Goal: Information Seeking & Learning: Learn about a topic

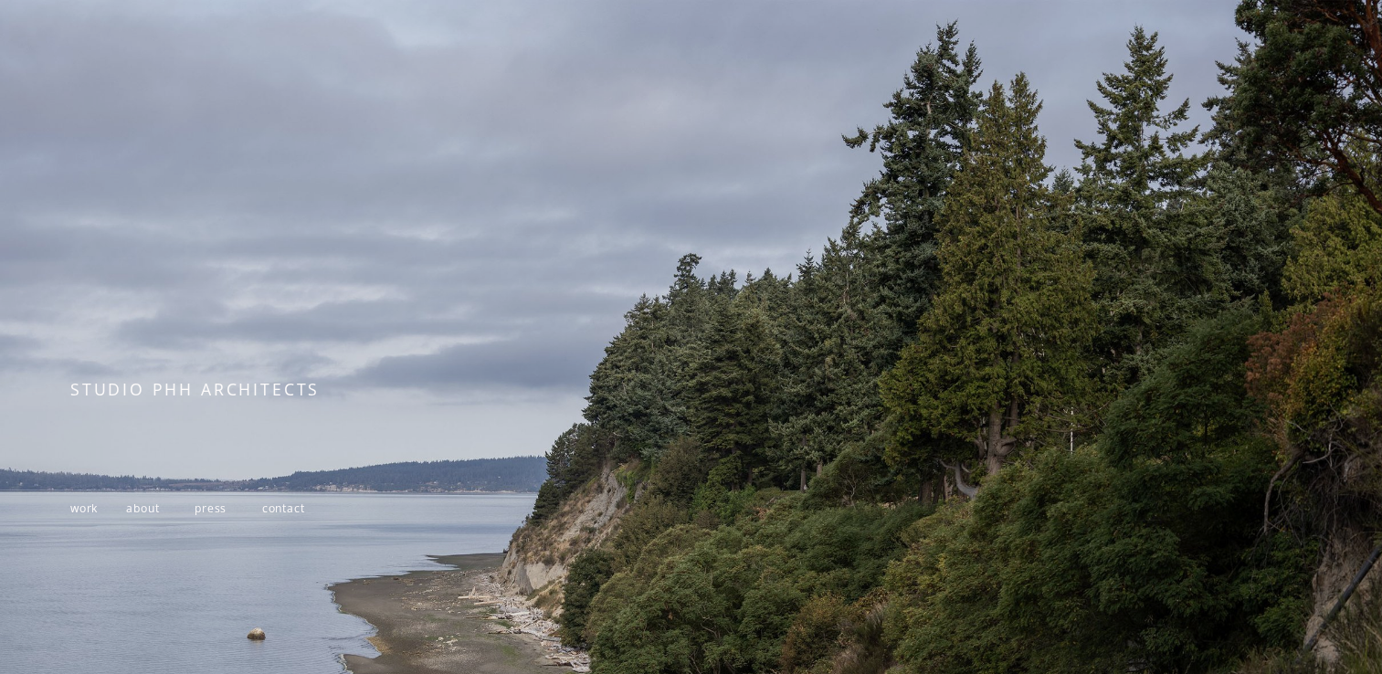
click at [84, 513] on span "work" at bounding box center [83, 509] width 27 height 16
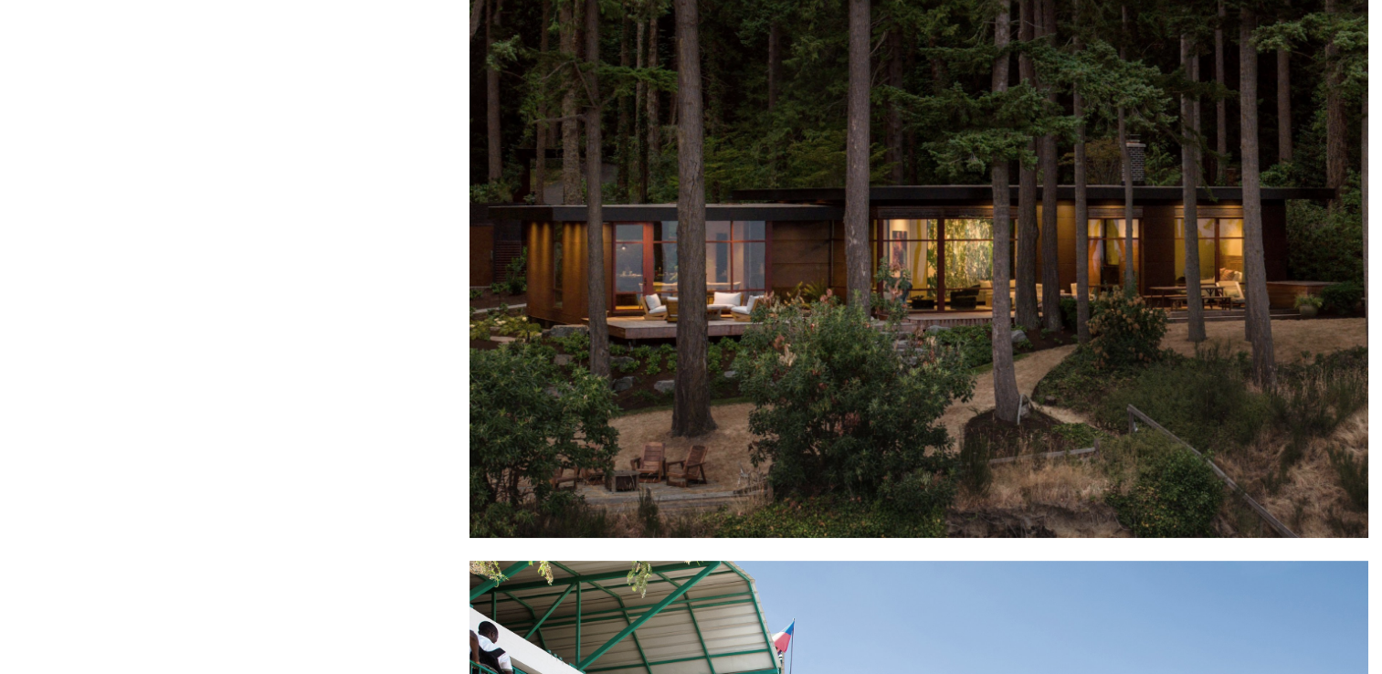
scroll to position [183, 0]
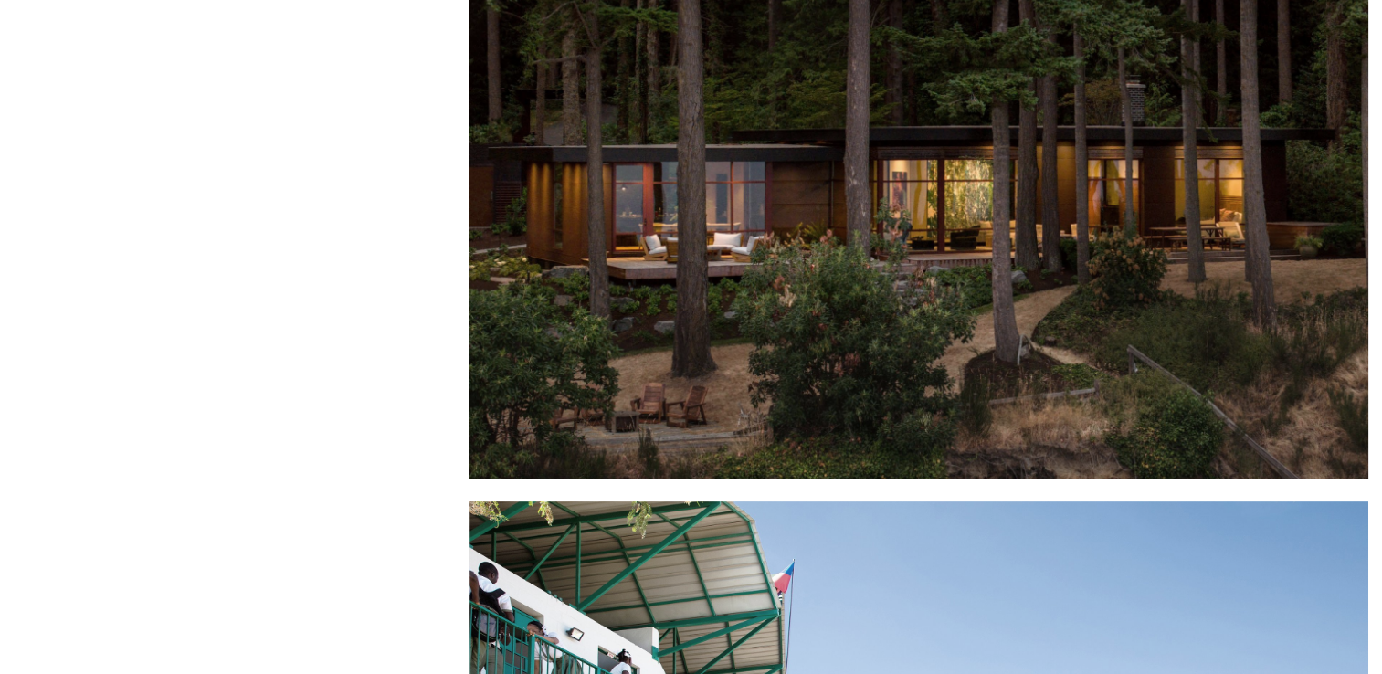
click at [598, 331] on div at bounding box center [919, 178] width 899 height 601
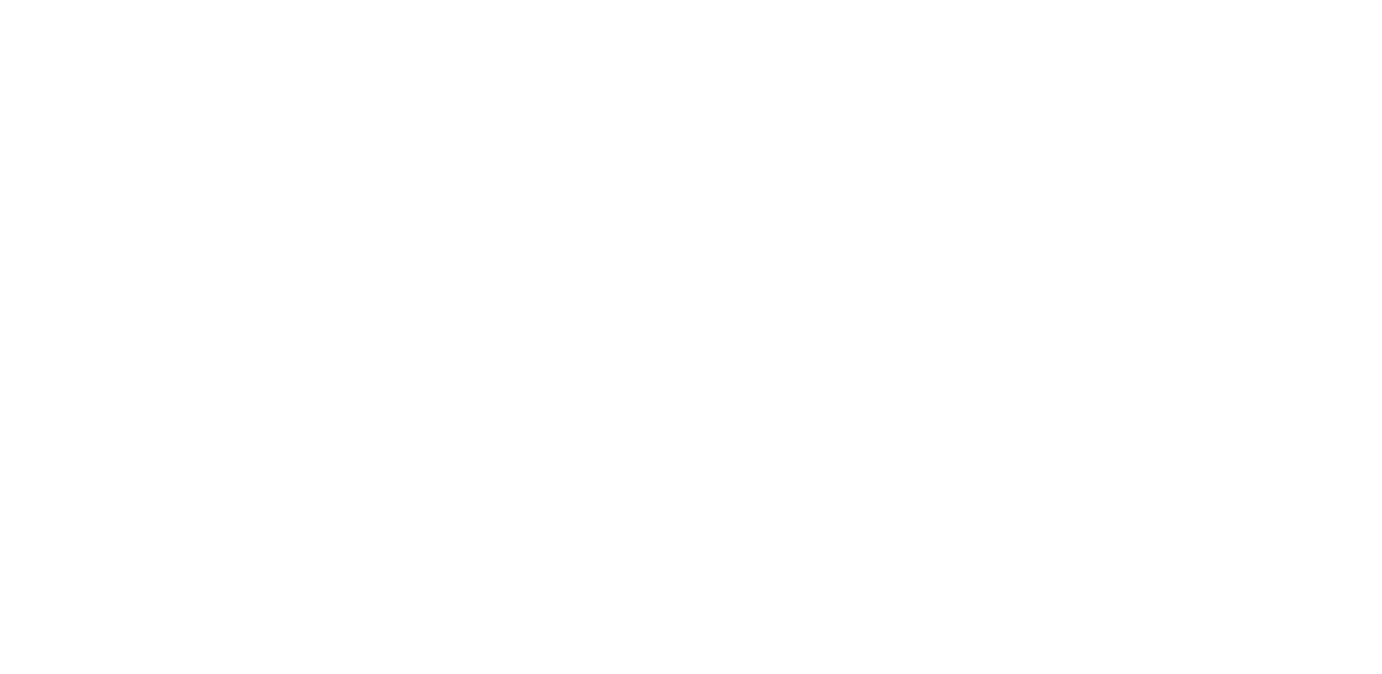
scroll to position [2010, 0]
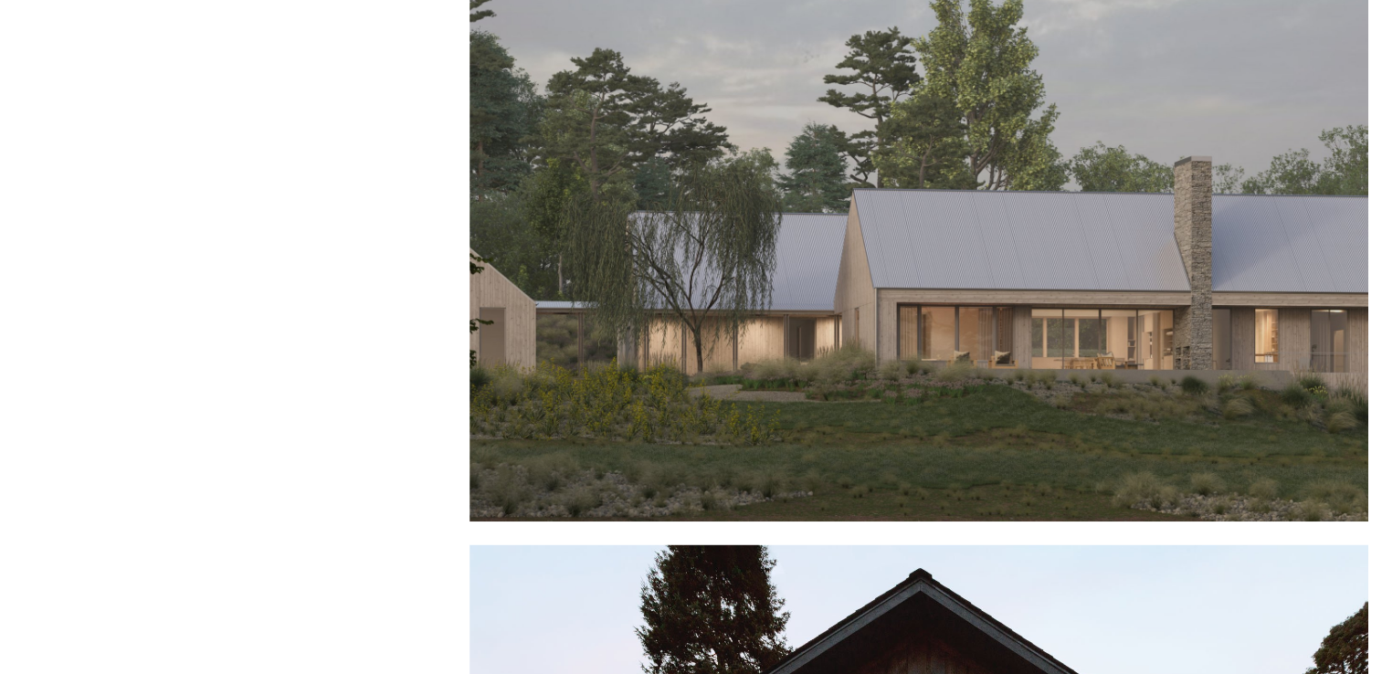
click at [796, 218] on div at bounding box center [919, 221] width 899 height 601
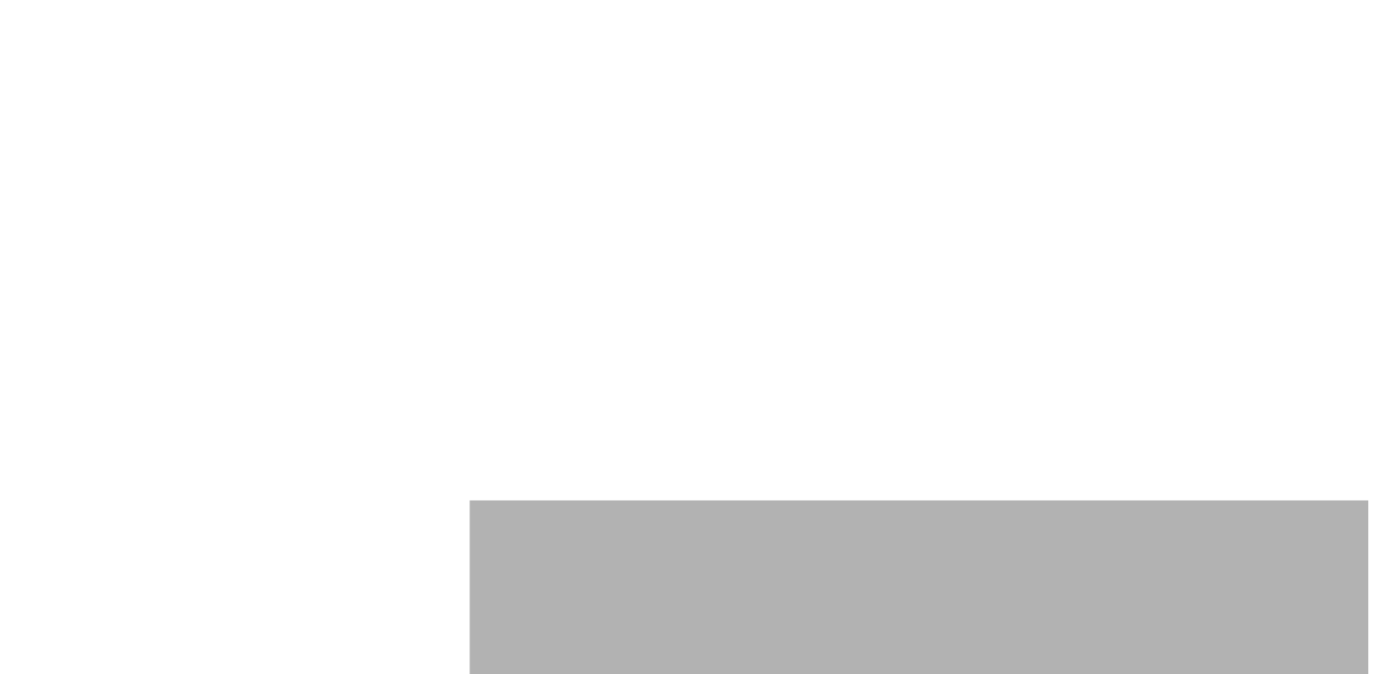
scroll to position [9593, 0]
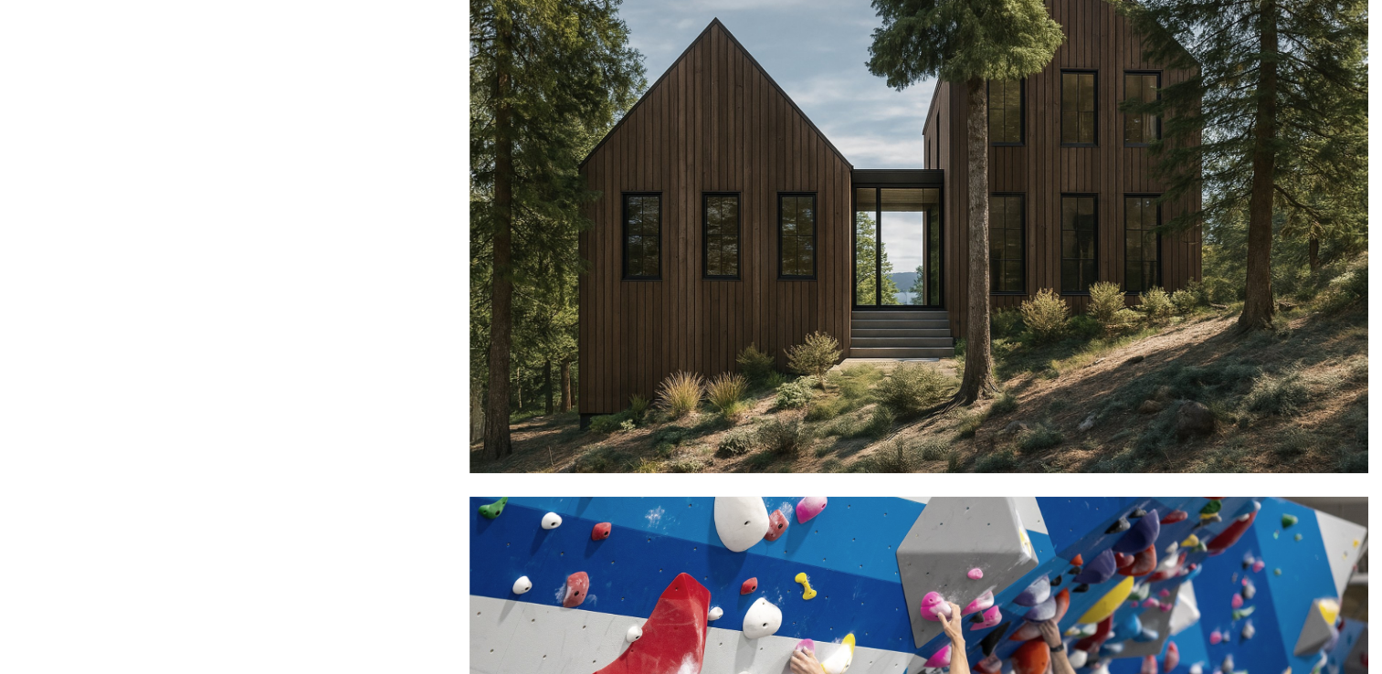
click at [742, 290] on div at bounding box center [919, 173] width 899 height 601
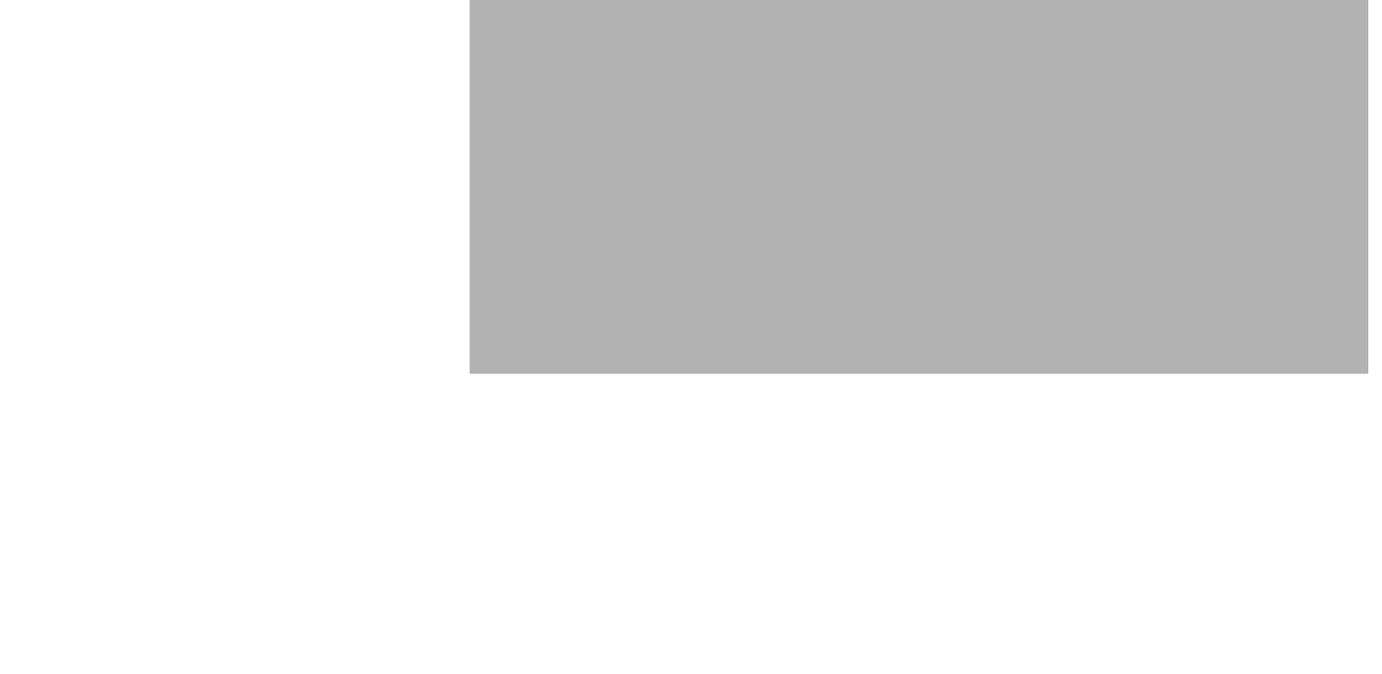
scroll to position [11603, 0]
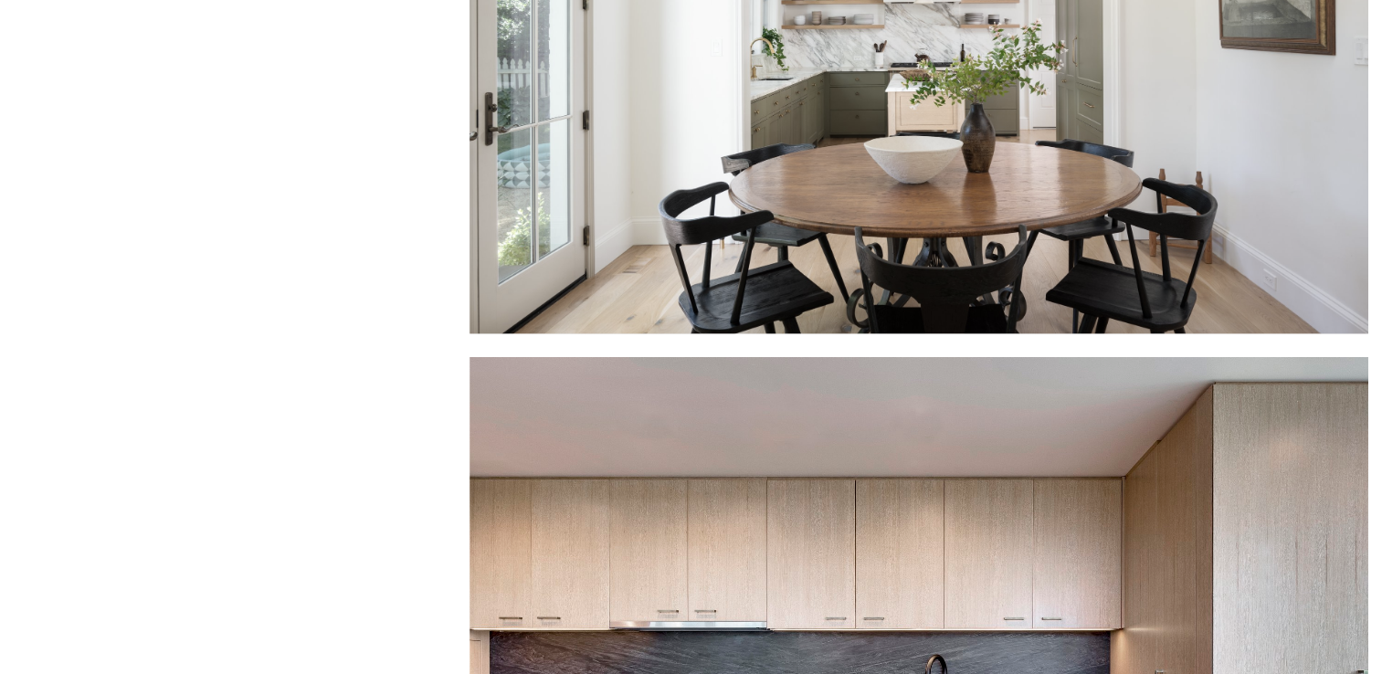
click at [569, 183] on div at bounding box center [919, 33] width 899 height 601
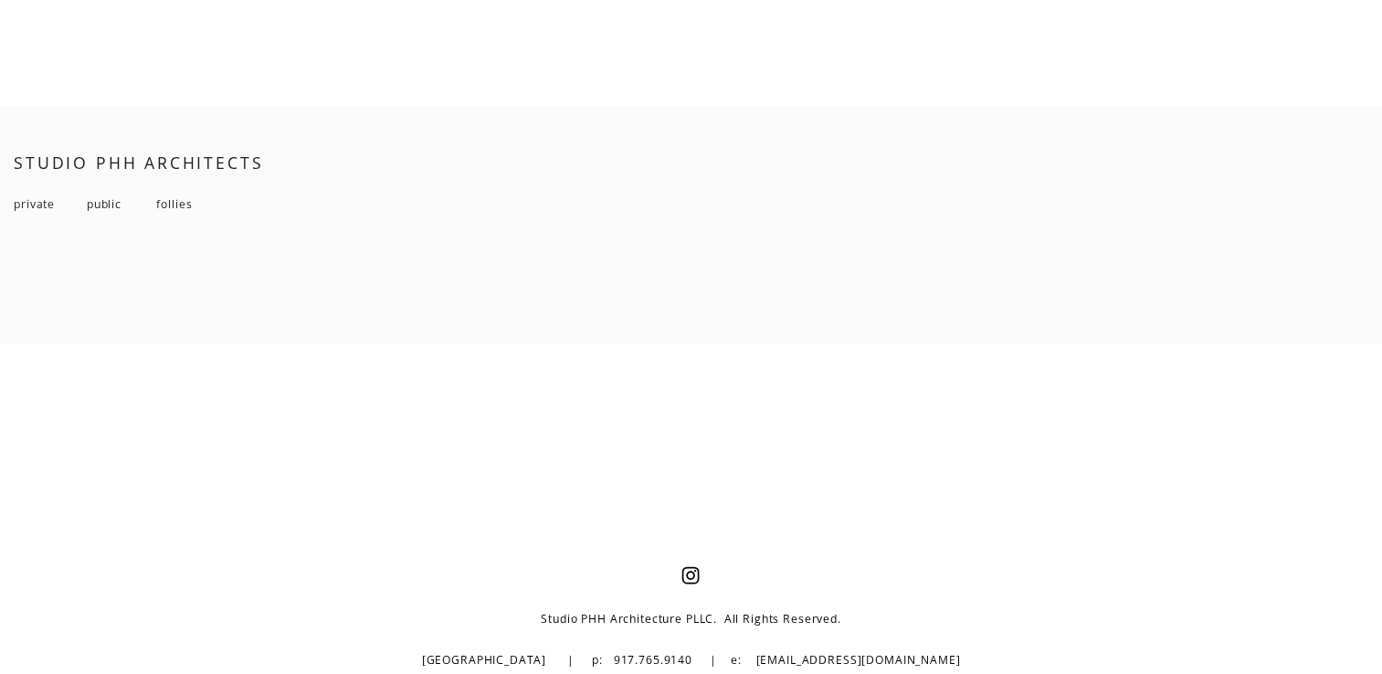
scroll to position [13780, 0]
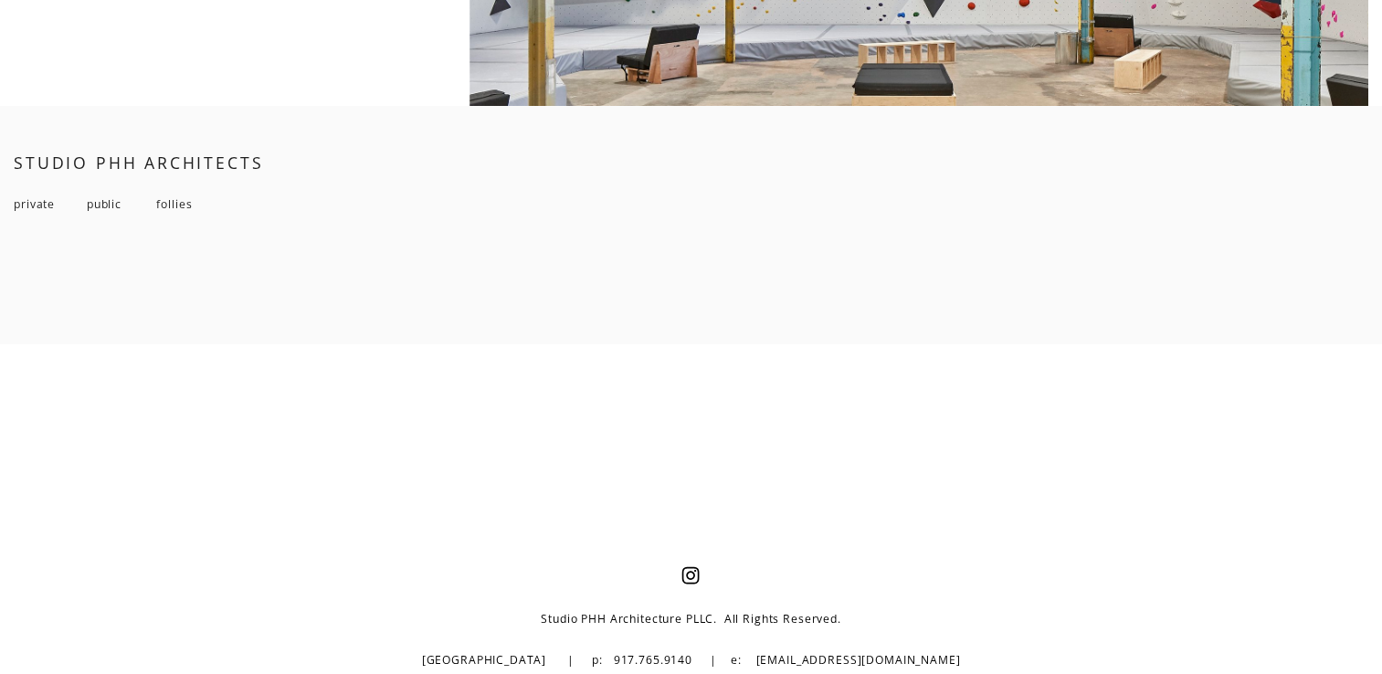
click at [39, 206] on span "private" at bounding box center [34, 204] width 41 height 16
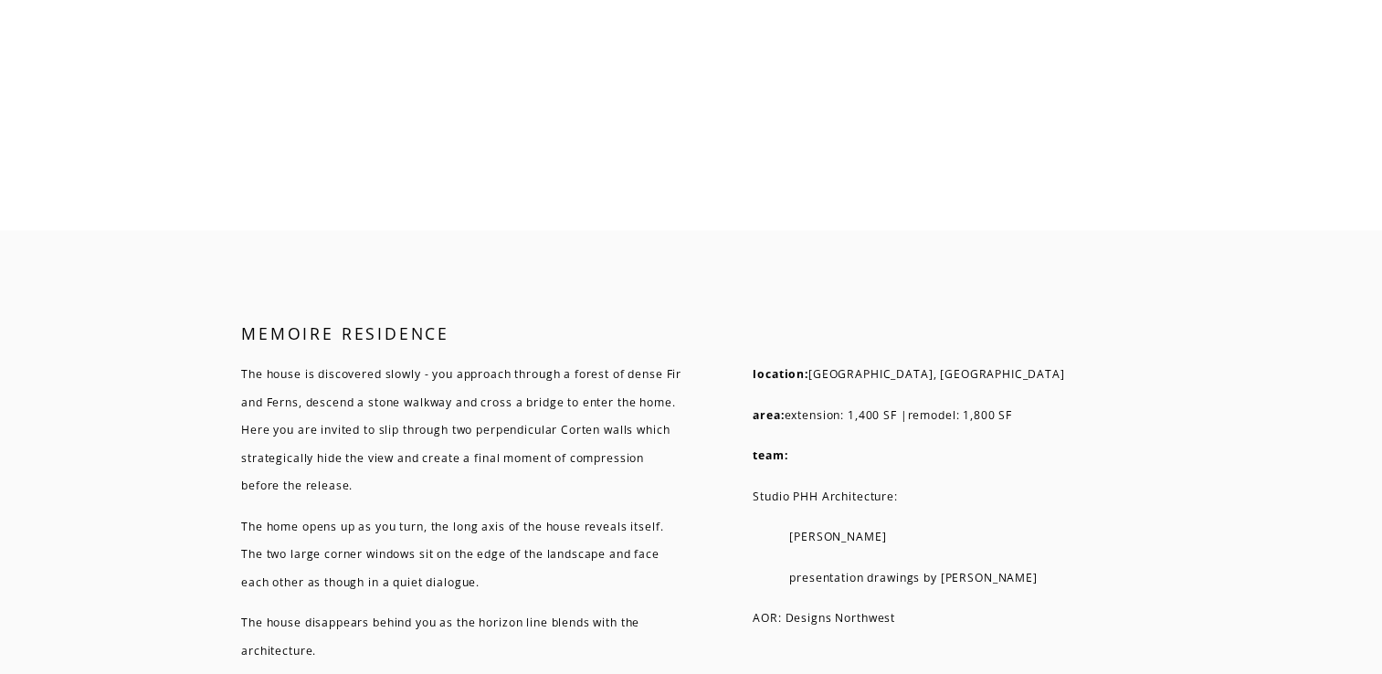
scroll to position [10964, 0]
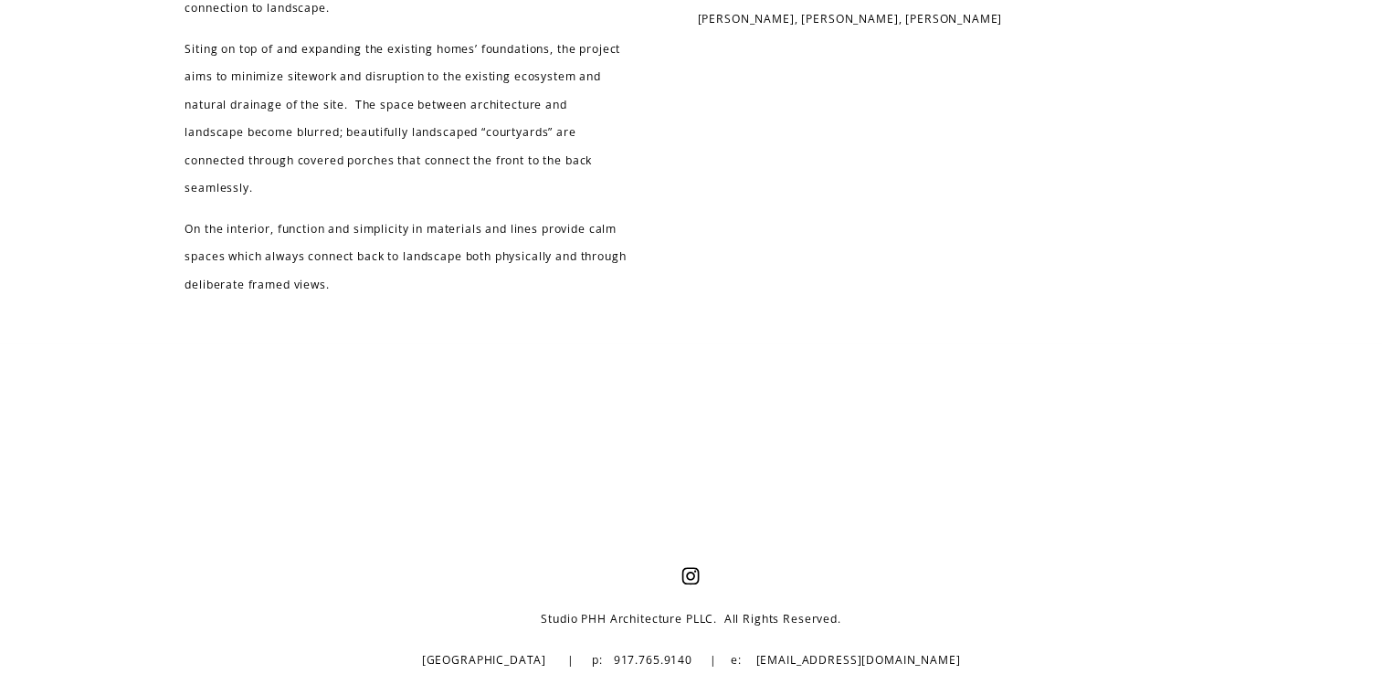
scroll to position [4671, 0]
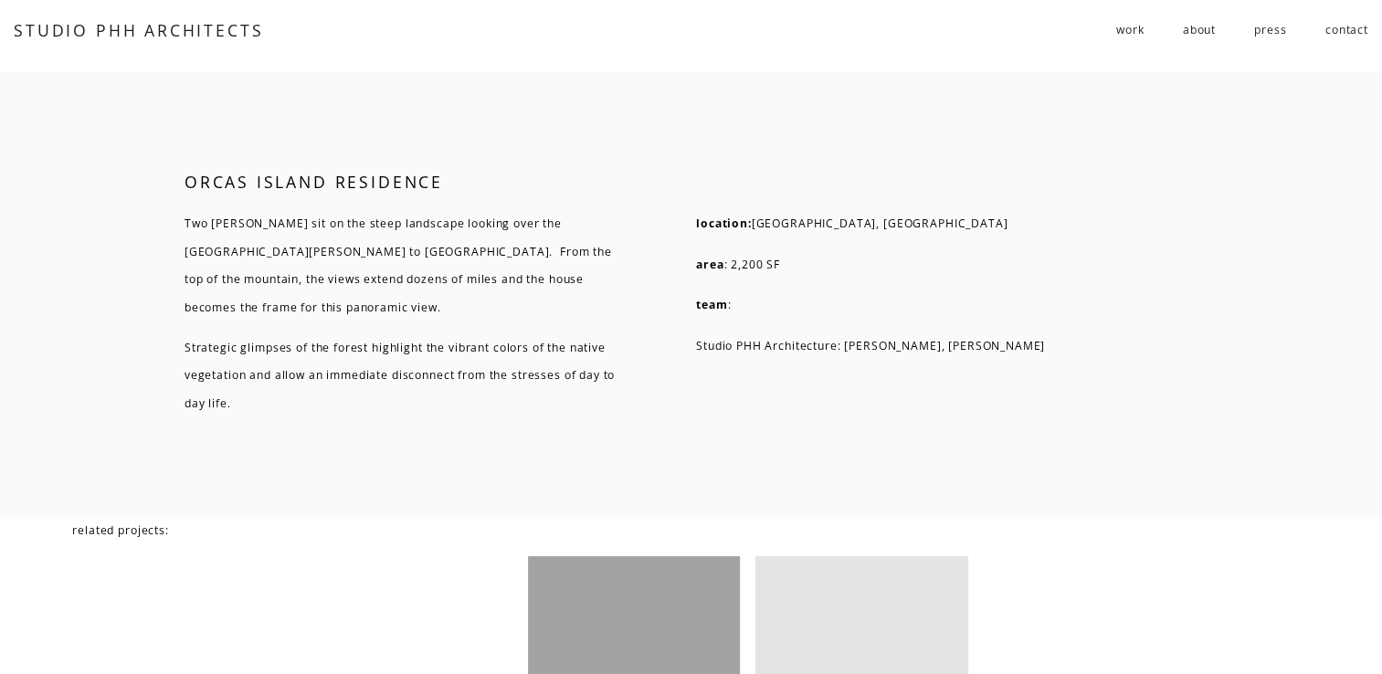
scroll to position [6396, 0]
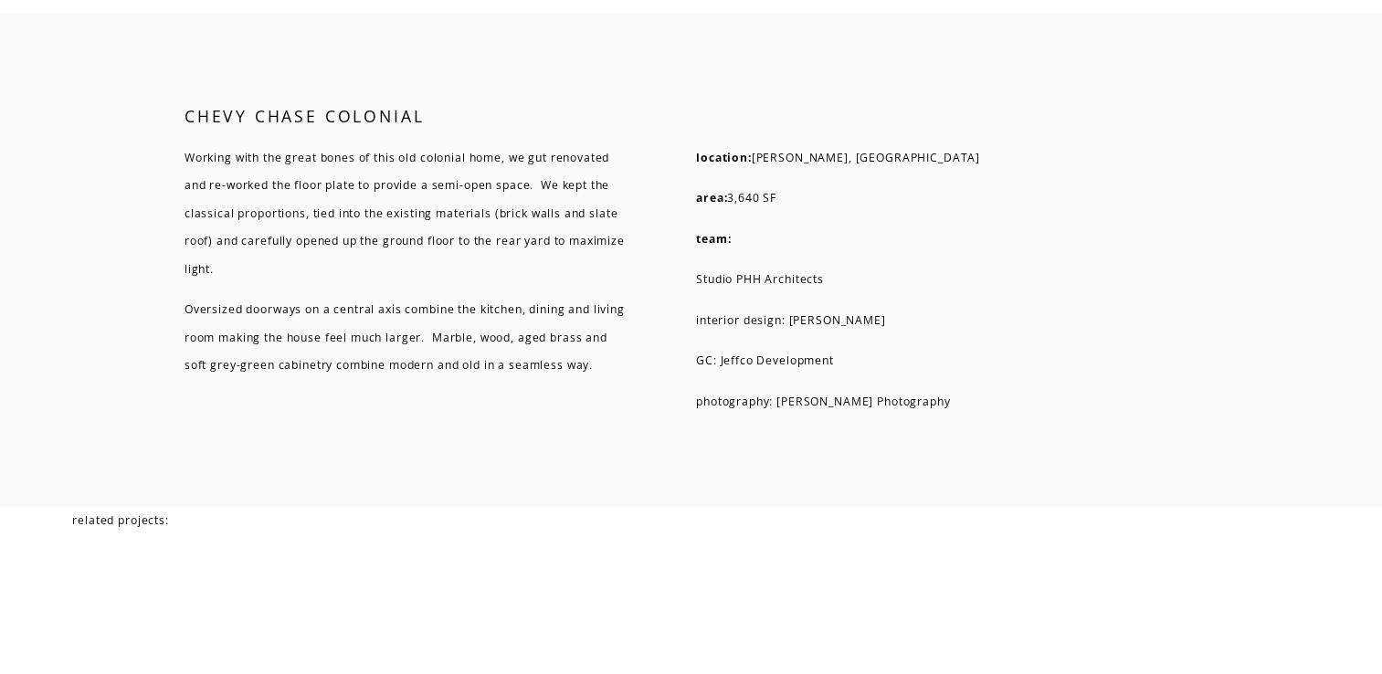
scroll to position [5391, 0]
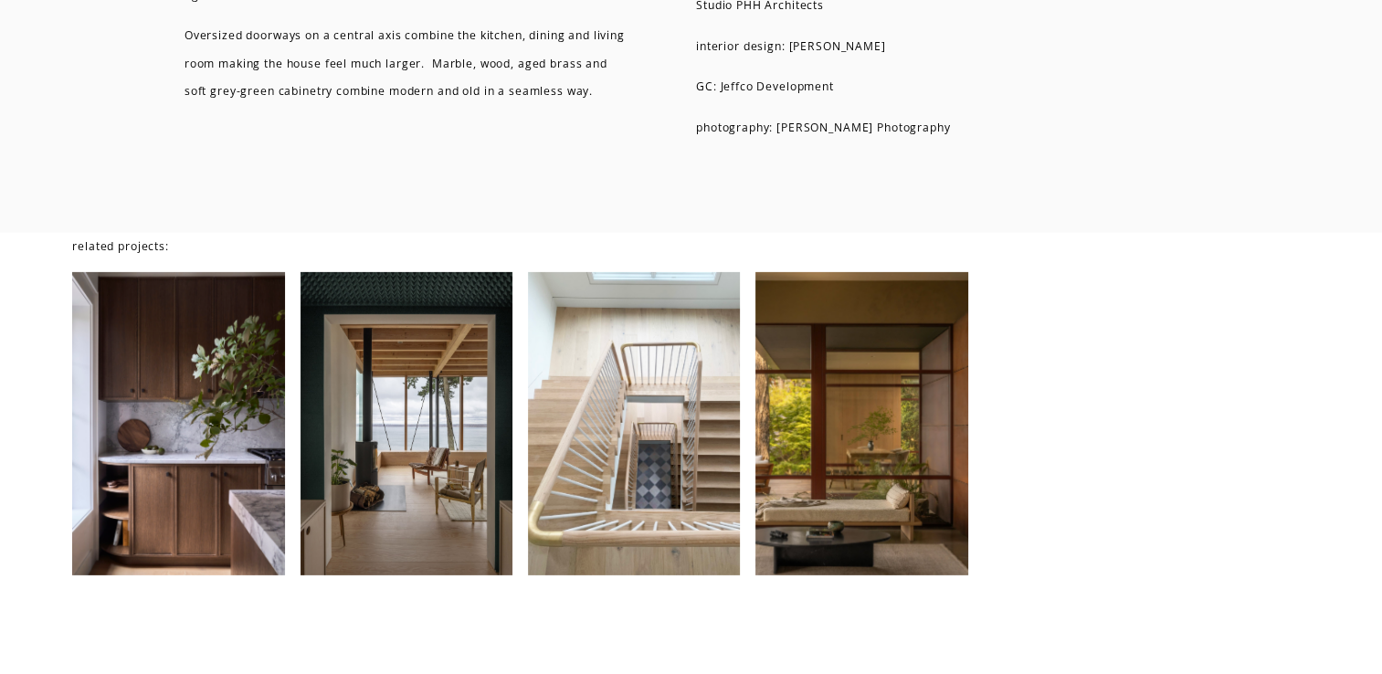
click at [666, 439] on div at bounding box center [634, 423] width 212 height 303
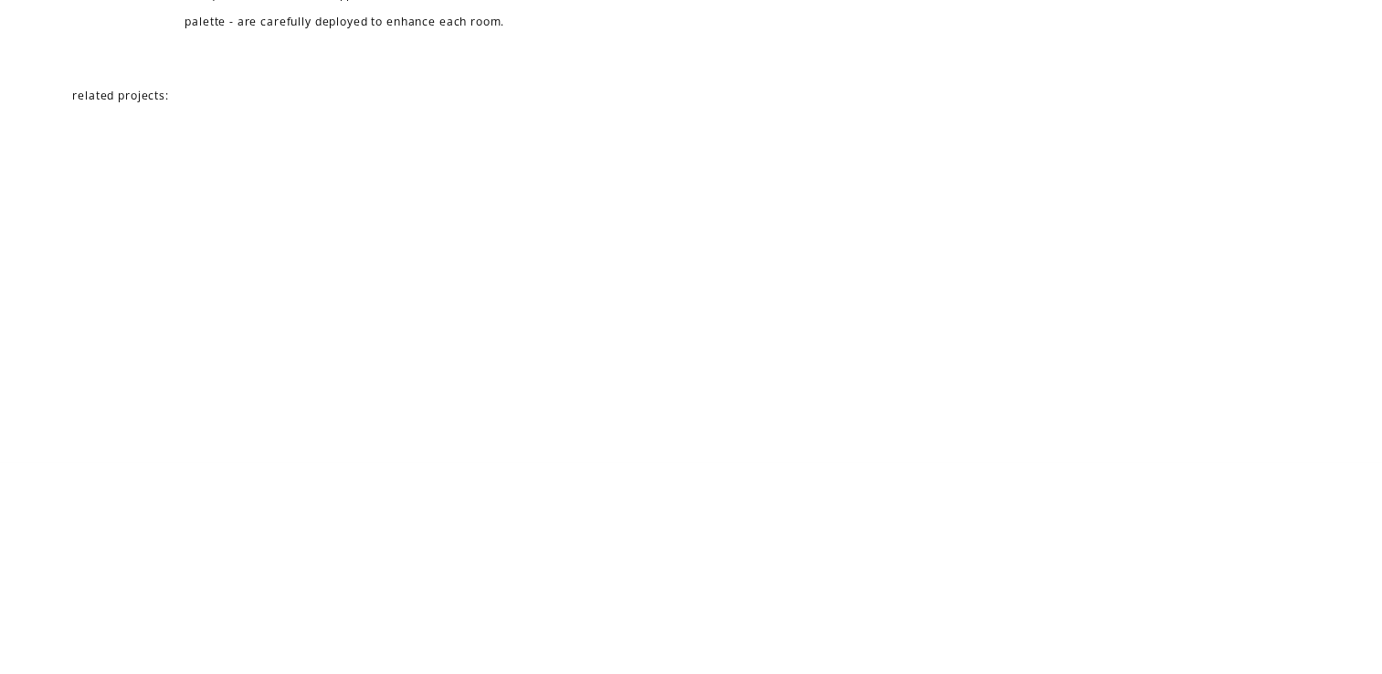
scroll to position [4203, 0]
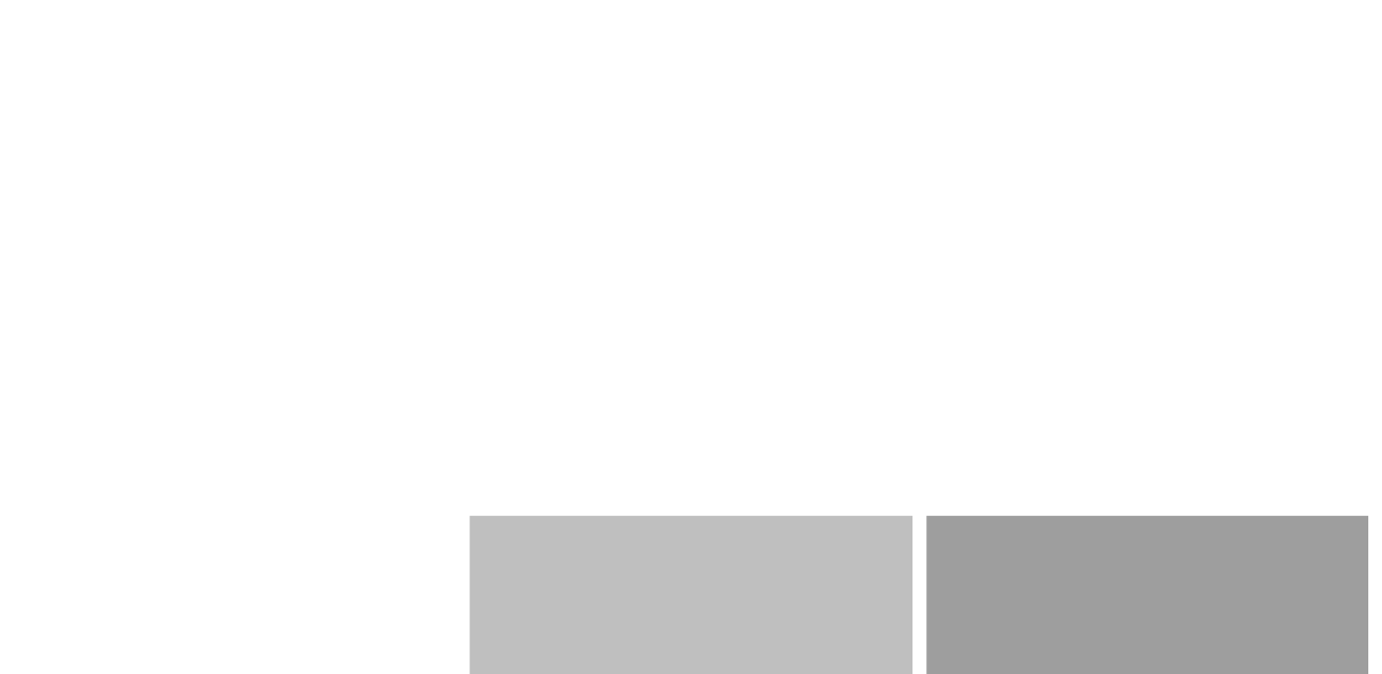
scroll to position [2101, 0]
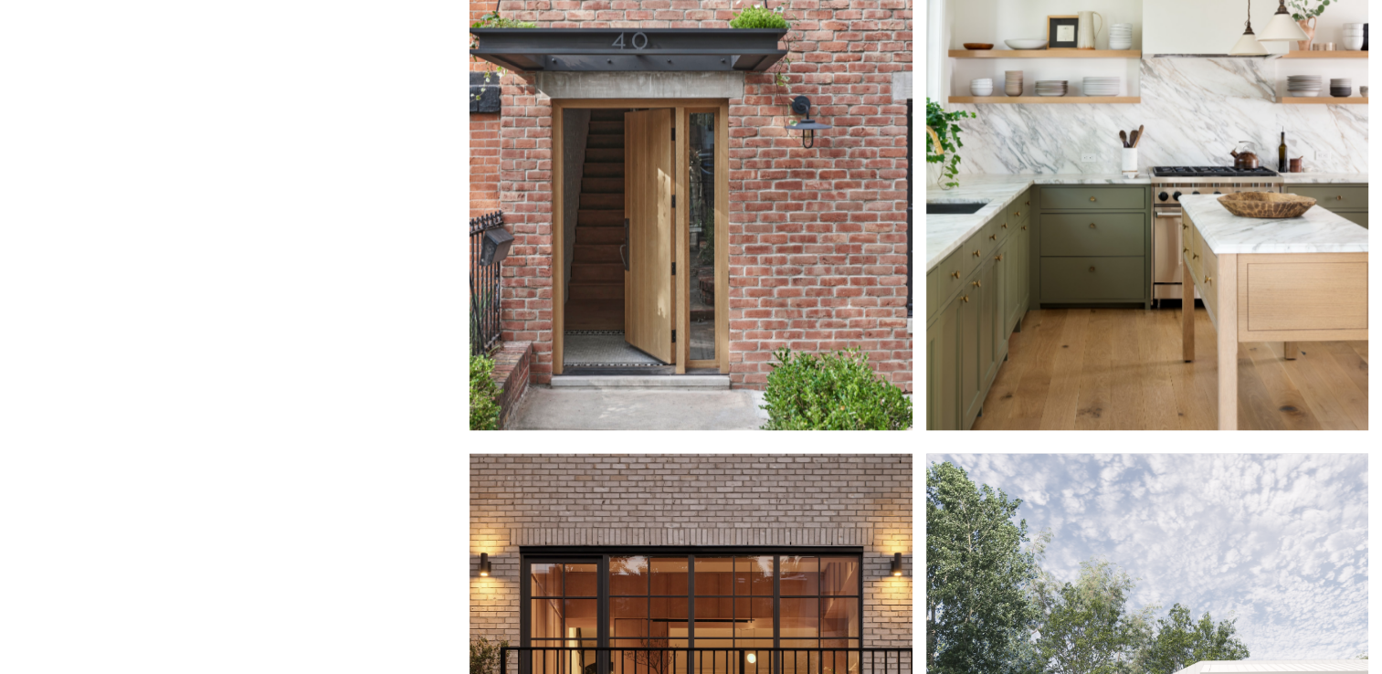
click at [688, 236] on div at bounding box center [691, 130] width 442 height 601
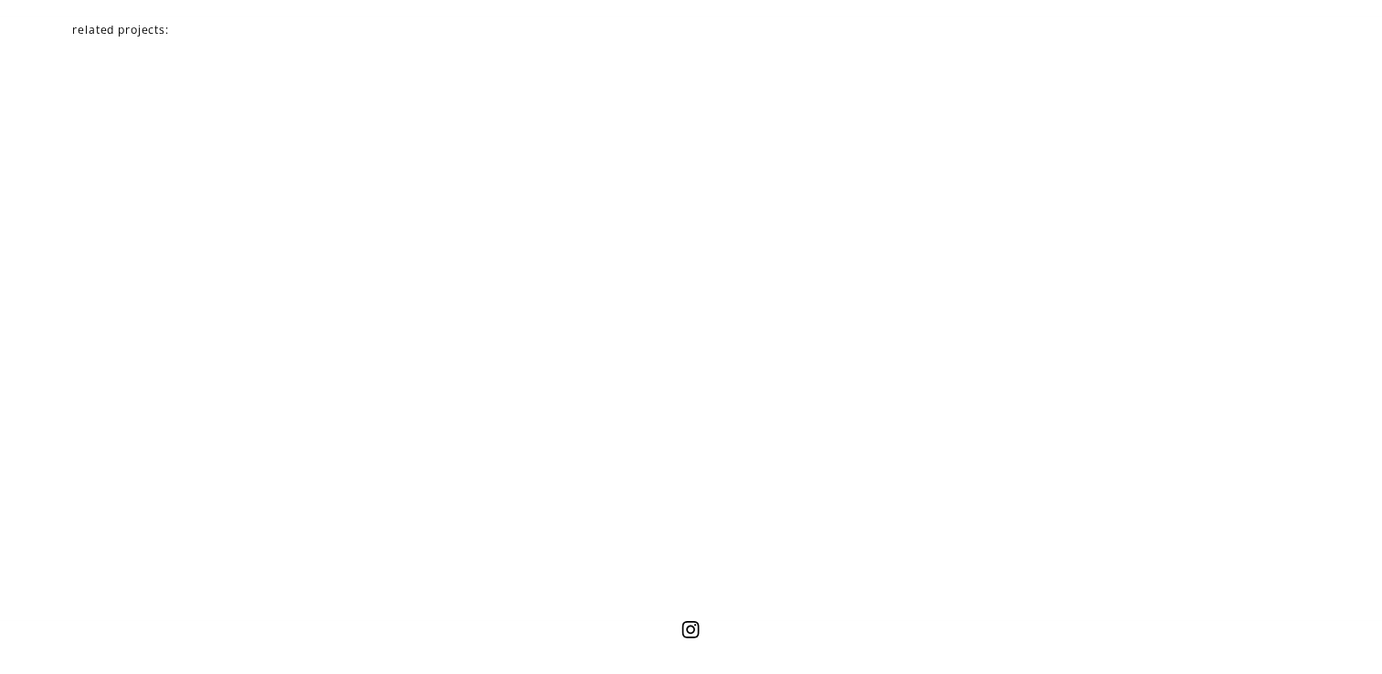
scroll to position [8680, 0]
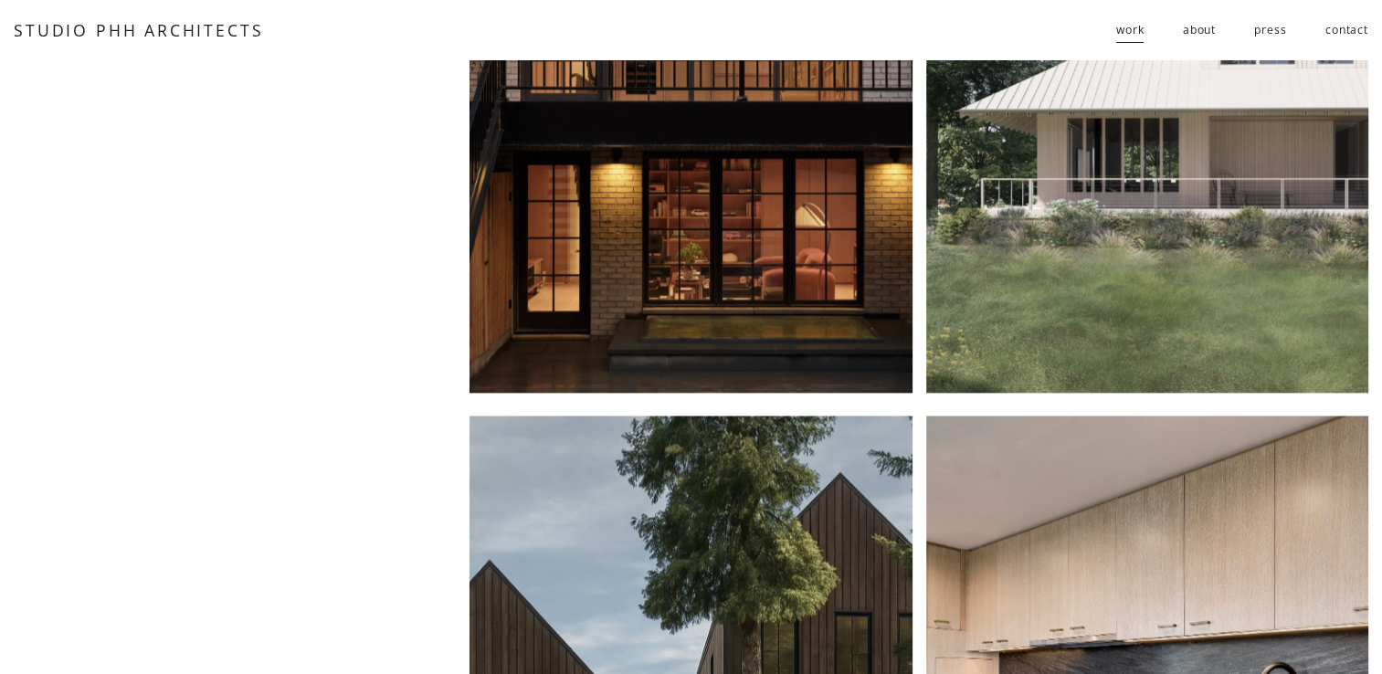
scroll to position [2650, 0]
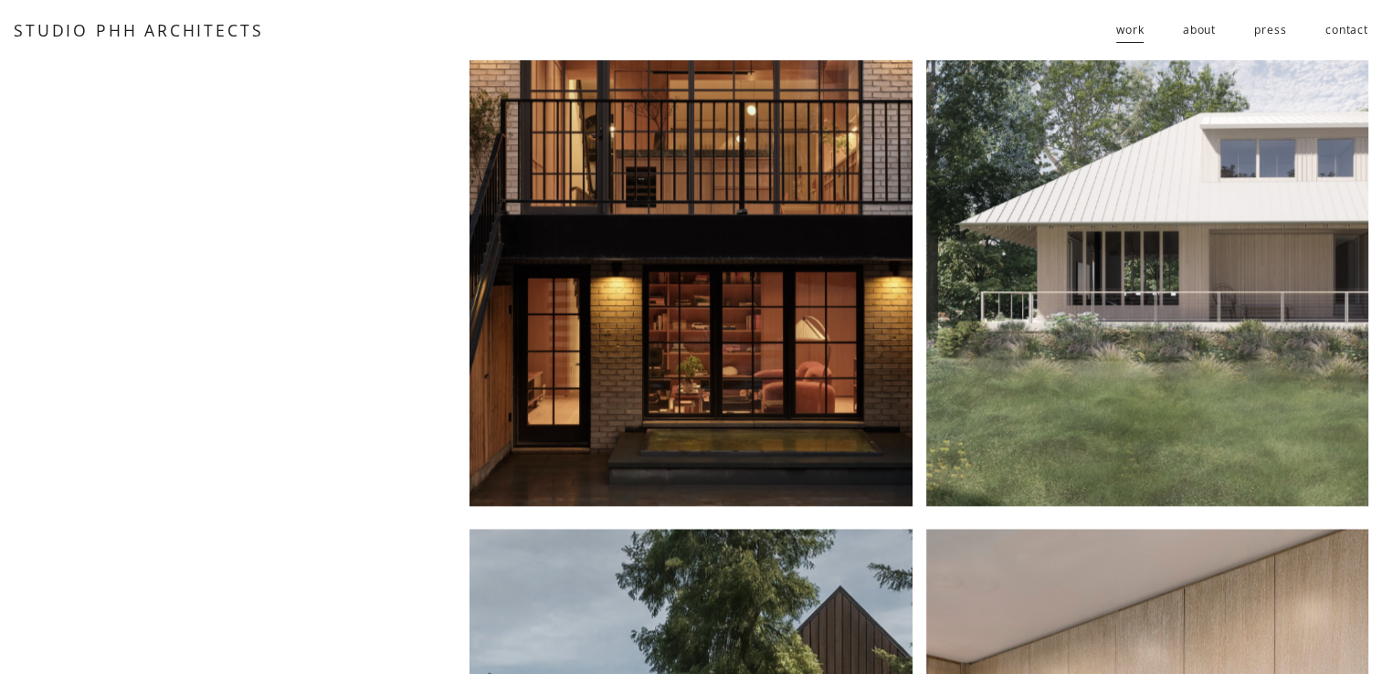
click at [621, 207] on div at bounding box center [691, 205] width 442 height 601
click at [998, 278] on div at bounding box center [1147, 205] width 442 height 601
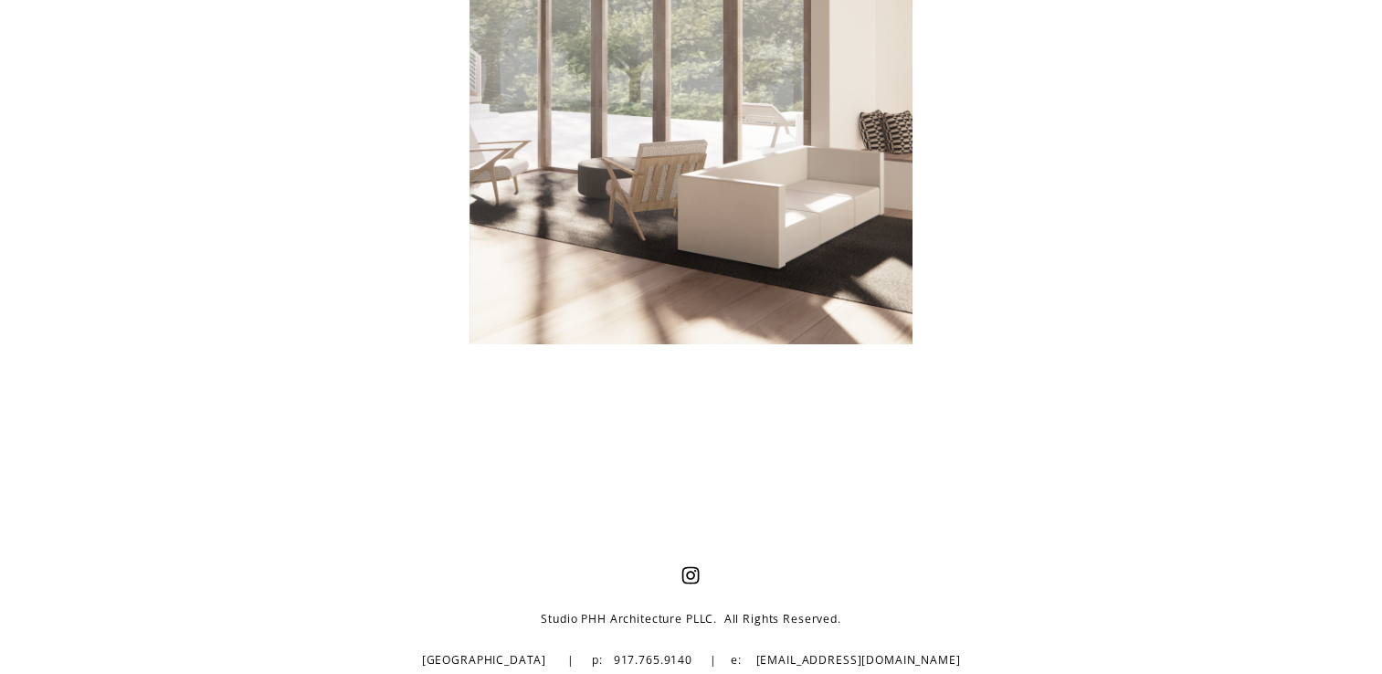
scroll to position [6591, 0]
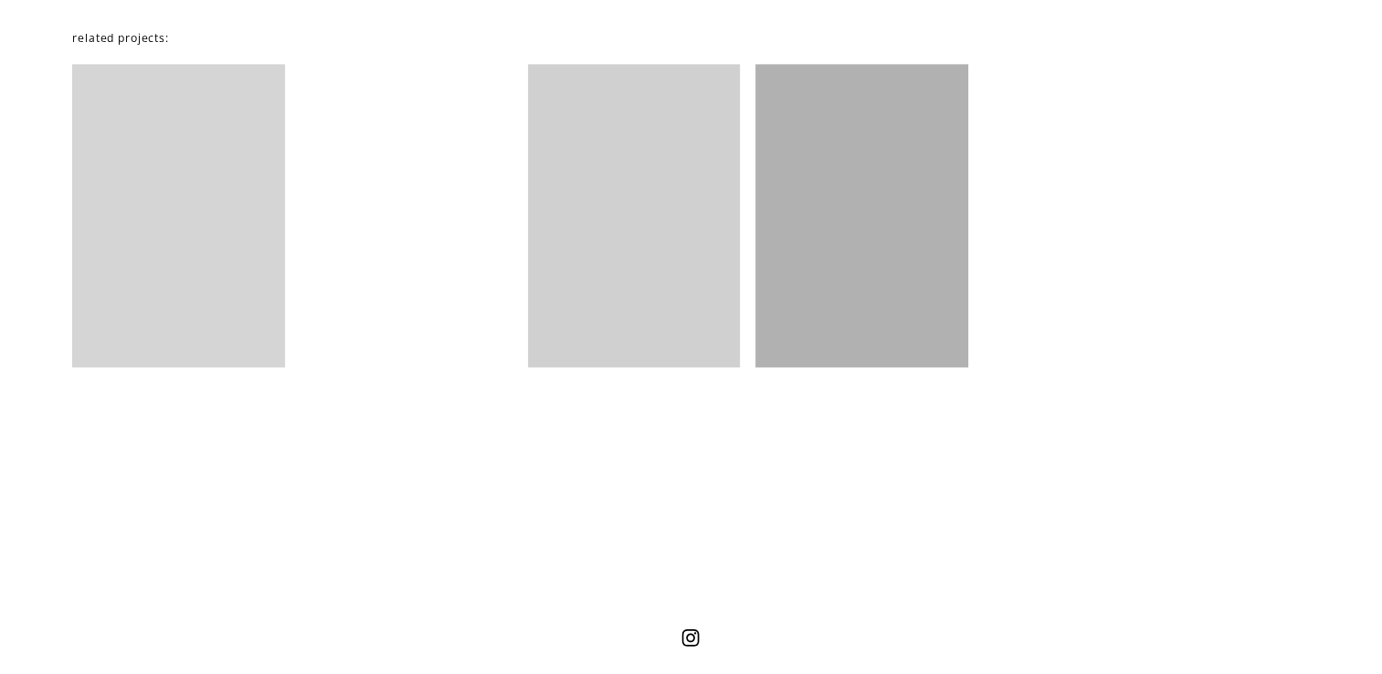
scroll to position [2451, 0]
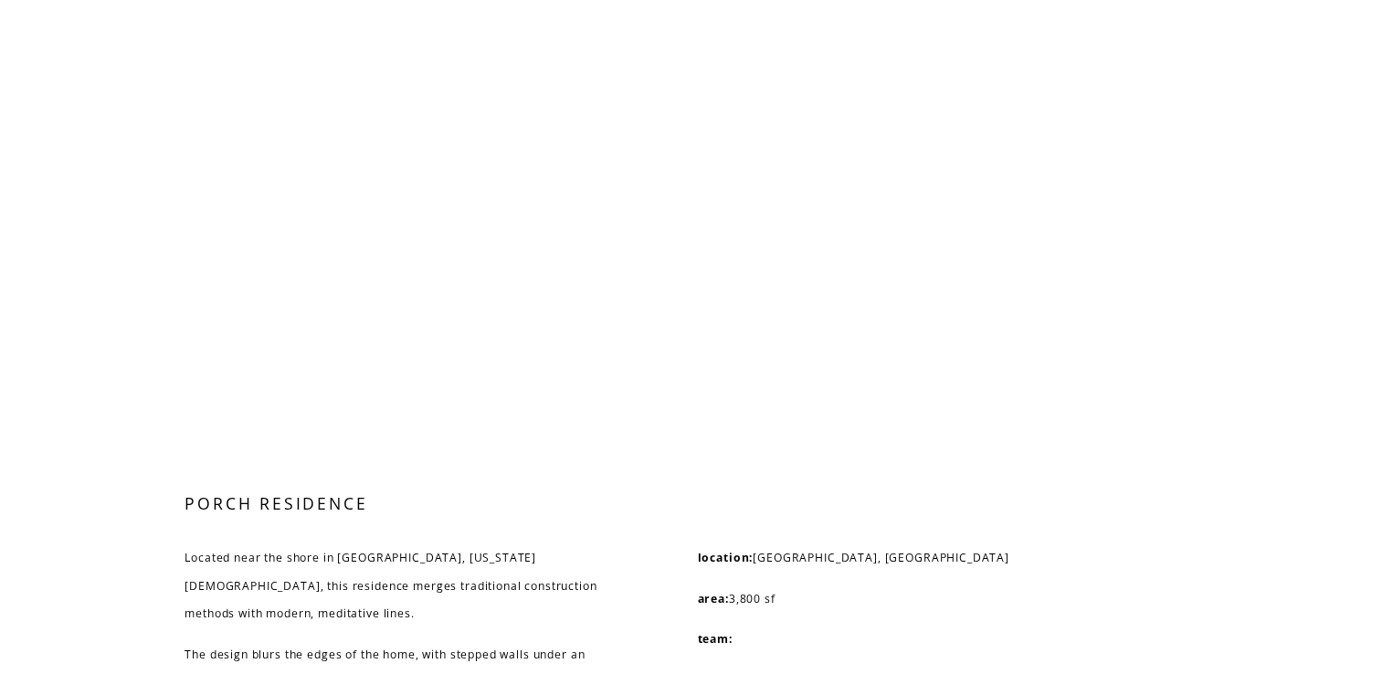
scroll to position [4203, 0]
